Goal: Task Accomplishment & Management: Complete application form

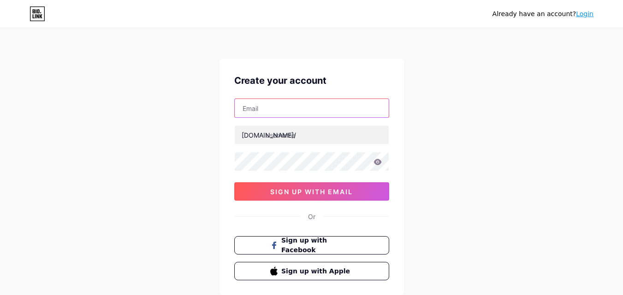
click at [279, 104] on input "text" at bounding box center [312, 108] width 154 height 18
paste input "[EMAIL_ADDRESS][DOMAIN_NAME]"
type input "[EMAIL_ADDRESS][DOMAIN_NAME]"
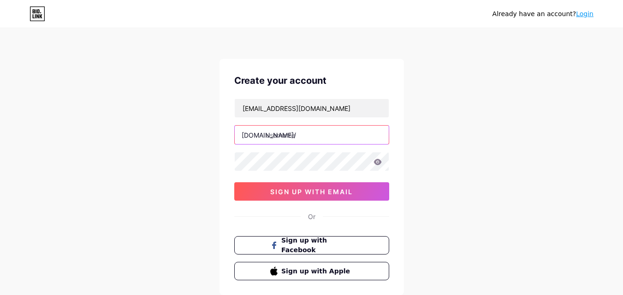
click at [290, 135] on input "text" at bounding box center [312, 135] width 154 height 18
paste input "giftcardmallmygift"
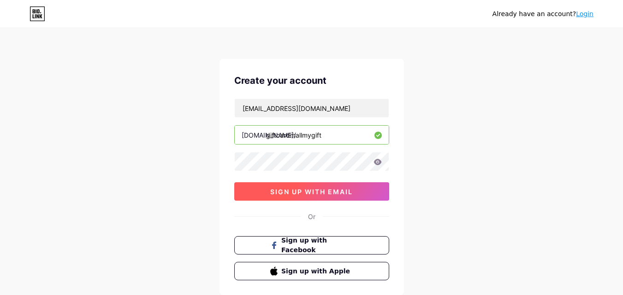
type input "giftcardmallmygift"
click at [305, 191] on span "sign up with email" at bounding box center [311, 192] width 82 height 8
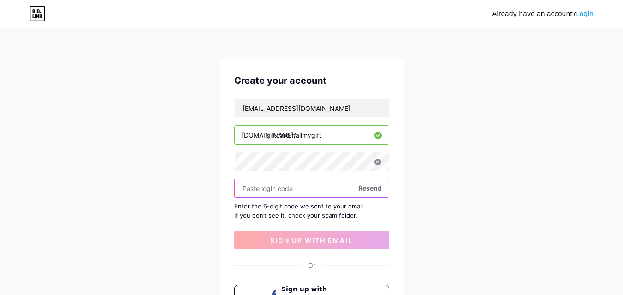
click at [265, 186] on input "text" at bounding box center [312, 188] width 154 height 18
paste input "300554"
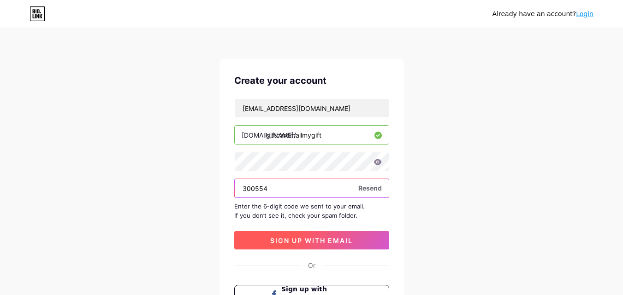
type input "300554"
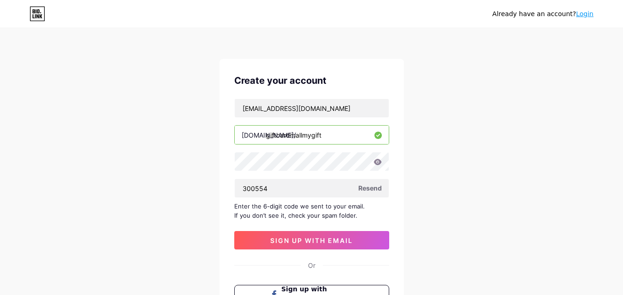
drag, startPoint x: 308, startPoint y: 239, endPoint x: 315, endPoint y: 231, distance: 10.8
click at [311, 236] on button "sign up with email" at bounding box center [311, 240] width 155 height 18
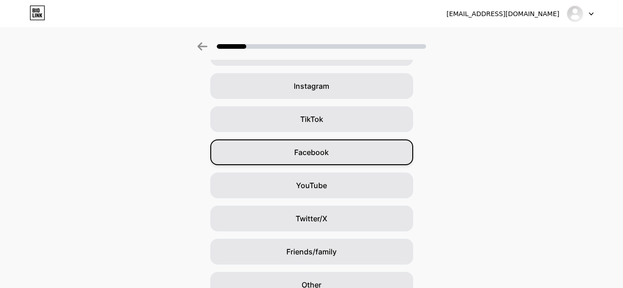
scroll to position [109, 0]
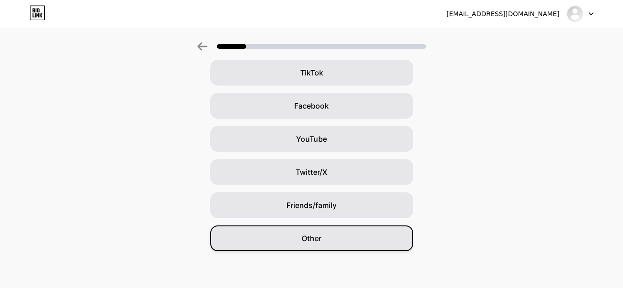
click at [334, 245] on div "Other" at bounding box center [311, 239] width 203 height 26
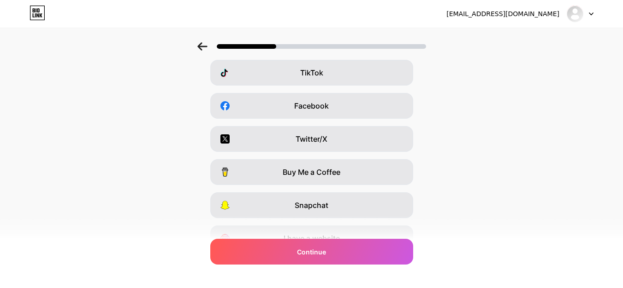
scroll to position [0, 0]
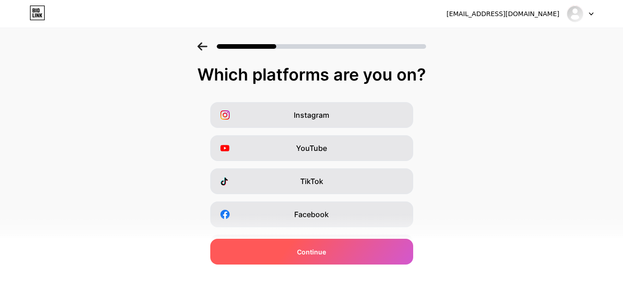
click at [340, 253] on div "Continue" at bounding box center [311, 252] width 203 height 26
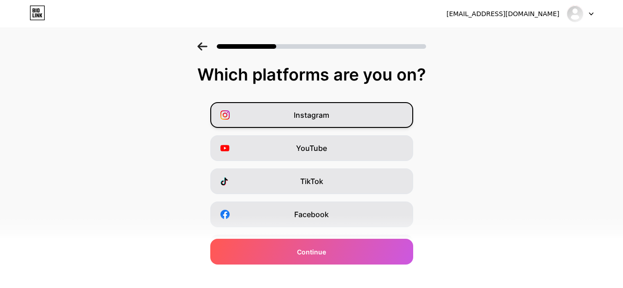
click at [316, 108] on div "Instagram" at bounding box center [311, 115] width 203 height 26
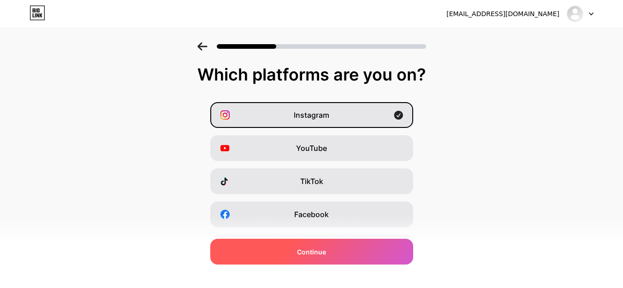
click at [335, 248] on div "Continue" at bounding box center [311, 252] width 203 height 26
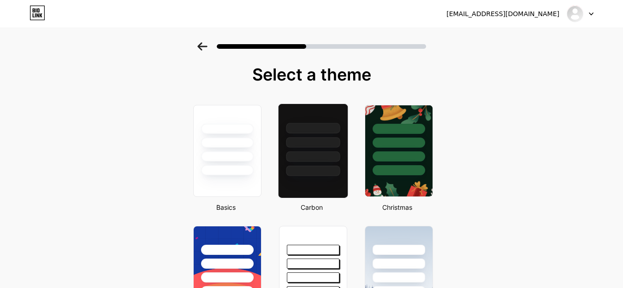
click at [310, 150] on div at bounding box center [312, 140] width 69 height 72
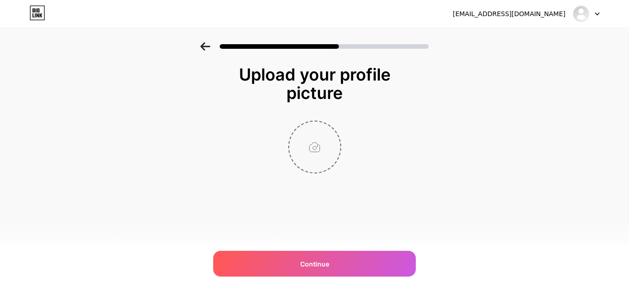
click at [310, 150] on input "file" at bounding box center [314, 147] width 51 height 51
type input "C:\fakepath\Logo.png"
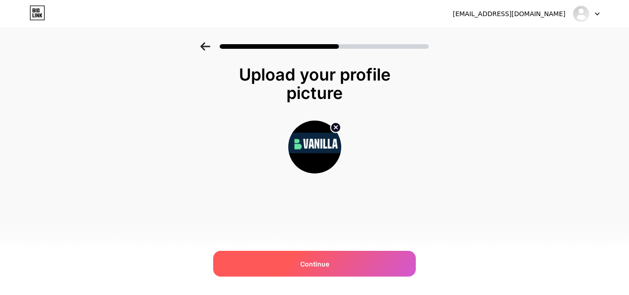
click at [323, 268] on span "Continue" at bounding box center [314, 264] width 29 height 10
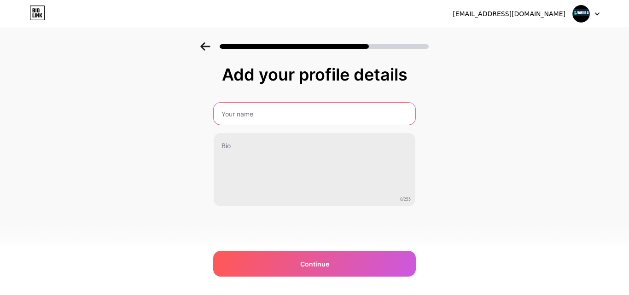
click at [280, 120] on input "text" at bounding box center [315, 114] width 202 height 22
type input "GiftCardMall/MyGift"
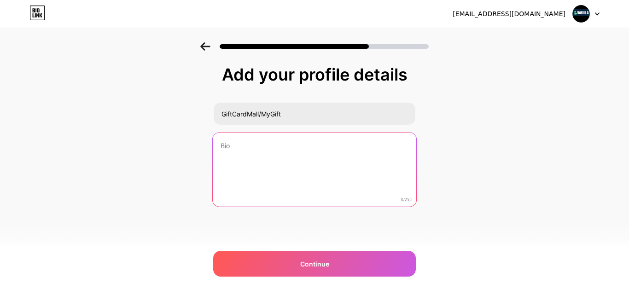
click at [256, 175] on textarea at bounding box center [315, 170] width 204 height 75
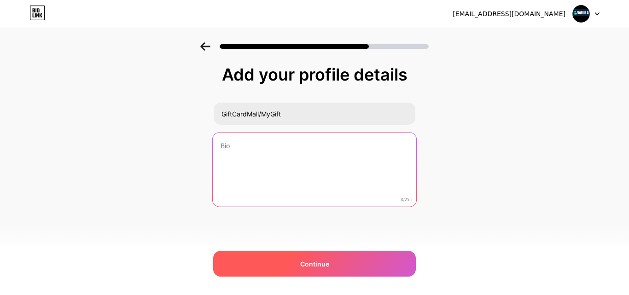
paste textarea "Manage My Gift Online. Check your GiftCardMall/MyGift balance and enjoy the con…"
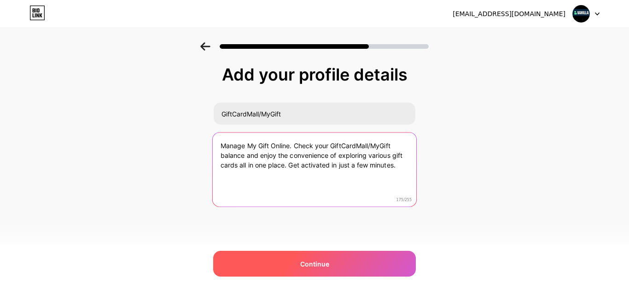
type textarea "Manage My Gift Online. Check your GiftCardMall/MyGift balance and enjoy the con…"
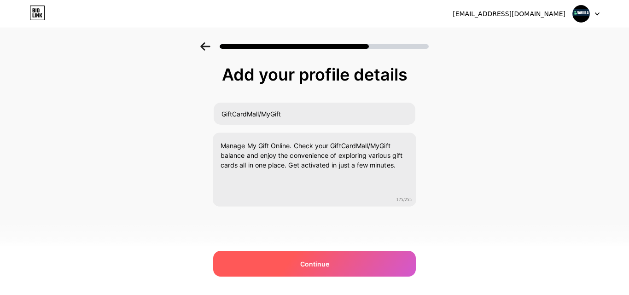
click at [317, 259] on span "Continue" at bounding box center [314, 264] width 29 height 10
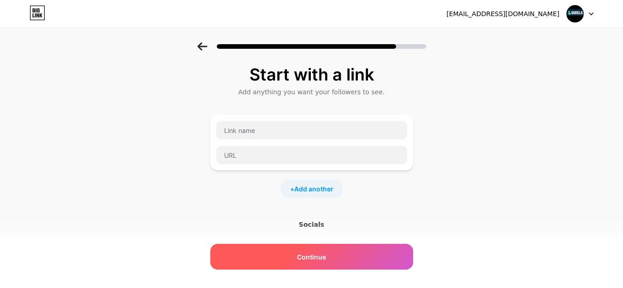
click at [314, 256] on span "Continue" at bounding box center [311, 258] width 29 height 10
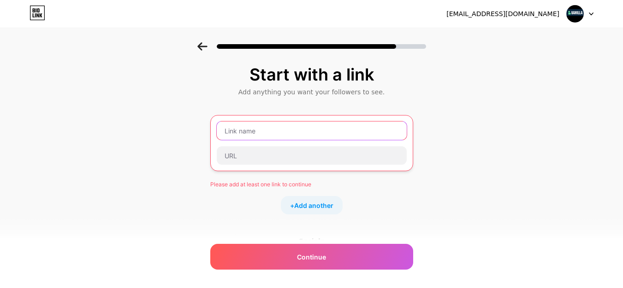
click at [248, 132] on input "text" at bounding box center [312, 131] width 190 height 18
paste input "GiftCardMall/MyGift — Check Your Balance"
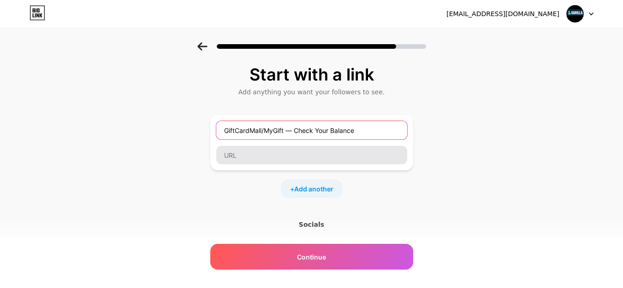
type input "GiftCardMall/MyGift — Check Your Balance"
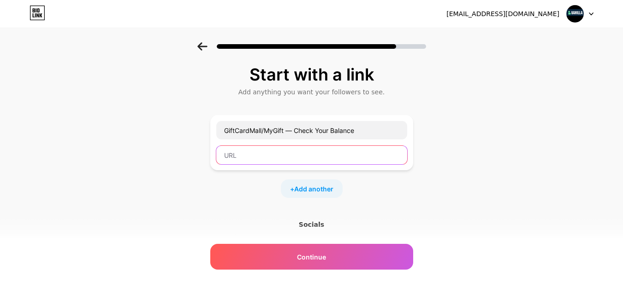
click at [267, 161] on input "text" at bounding box center [311, 155] width 191 height 18
paste input "[URL][DOMAIN_NAME]"
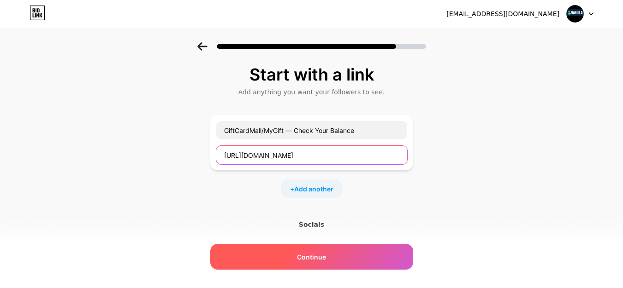
type input "[URL][DOMAIN_NAME]"
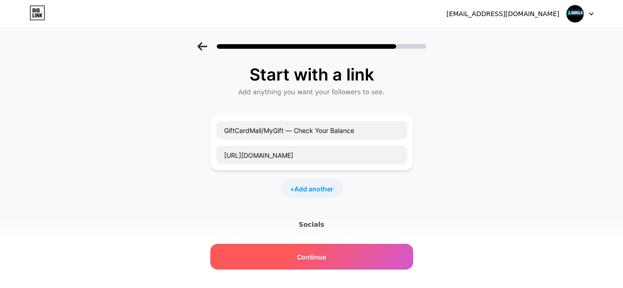
click at [310, 259] on span "Continue" at bounding box center [311, 258] width 29 height 10
click at [331, 258] on div "Continue" at bounding box center [311, 257] width 203 height 26
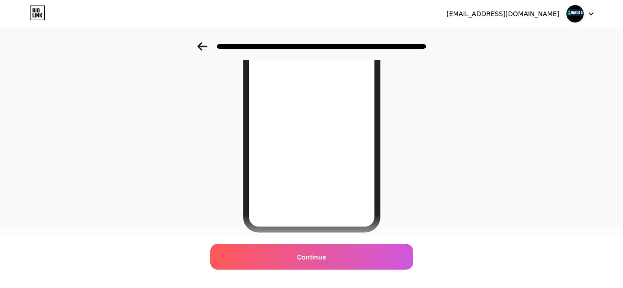
scroll to position [175, 0]
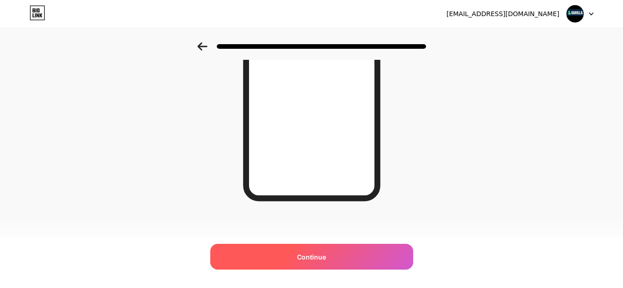
click at [326, 263] on div "Continue" at bounding box center [311, 257] width 203 height 26
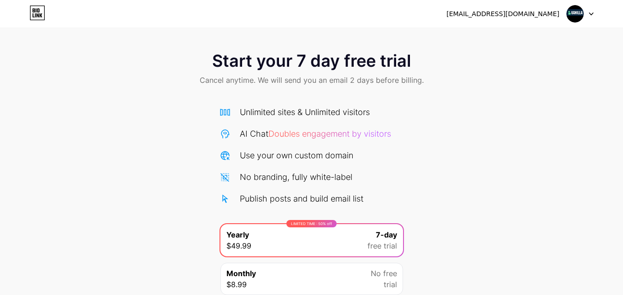
click at [584, 12] on div at bounding box center [579, 14] width 27 height 17
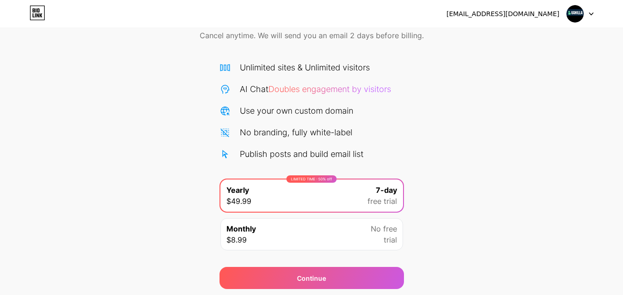
scroll to position [76, 0]
